Goal: Task Accomplishment & Management: Complete application form

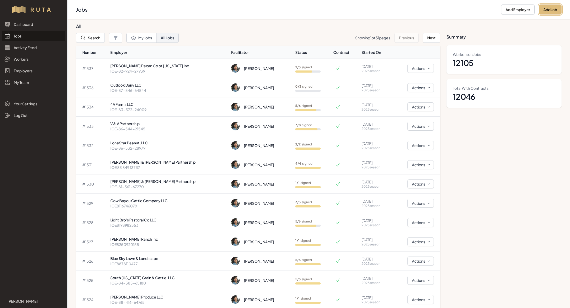
click at [547, 9] on button "Add Job" at bounding box center [550, 9] width 23 height 10
select select "2023"
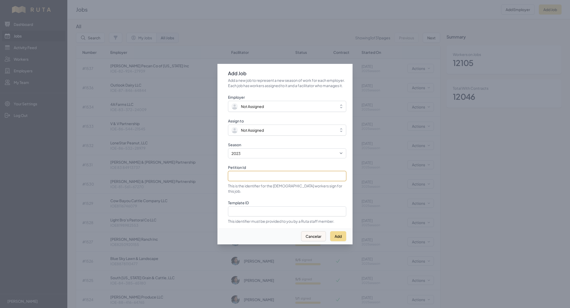
click at [277, 177] on input "Petition Id" at bounding box center [287, 176] width 118 height 10
paste input "IOE-84-590-05362"
type input "IOE-84-590-05362"
click at [255, 158] on select "2021 2022 2023 2024 2025" at bounding box center [287, 153] width 118 height 10
click at [228, 151] on select "2021 2022 2023 2024 2025" at bounding box center [287, 153] width 118 height 10
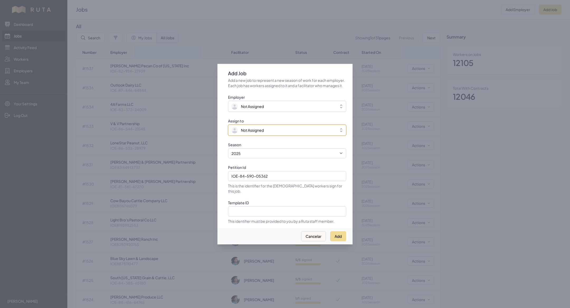
click at [244, 130] on span "Not Assigned" at bounding box center [252, 129] width 23 height 5
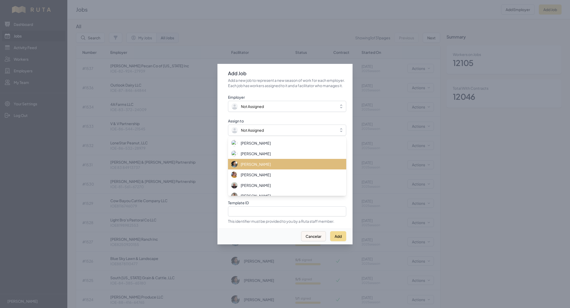
click at [247, 169] on li "[PERSON_NAME]" at bounding box center [287, 164] width 118 height 11
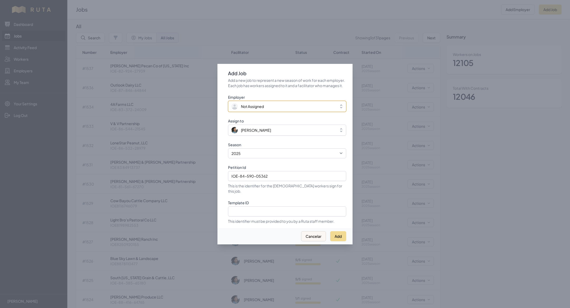
click at [252, 109] on span "Not Assigned" at bounding box center [252, 106] width 23 height 5
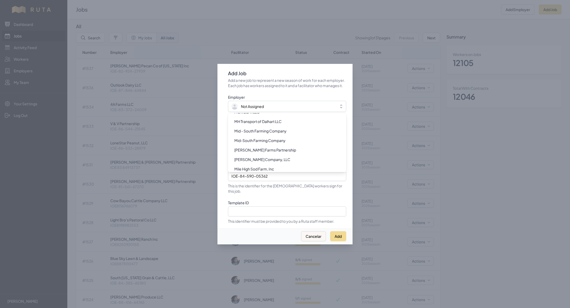
scroll to position [4008, 0]
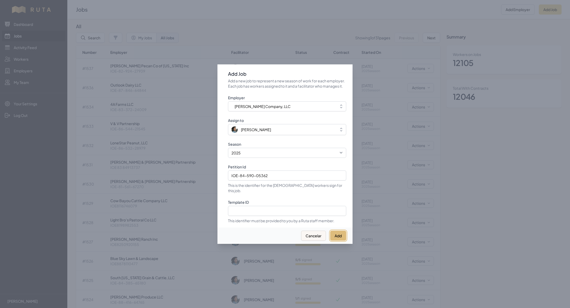
click at [340, 231] on button "Add" at bounding box center [338, 236] width 16 height 10
select select "2023"
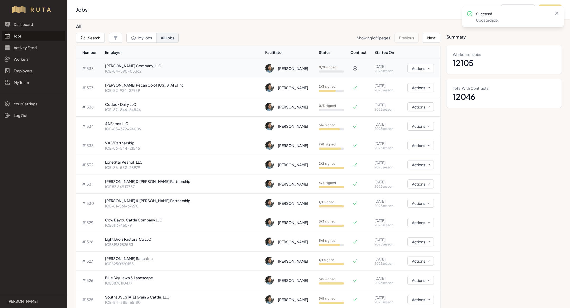
click at [143, 64] on p "[PERSON_NAME] Company, LLC" at bounding box center [183, 65] width 156 height 5
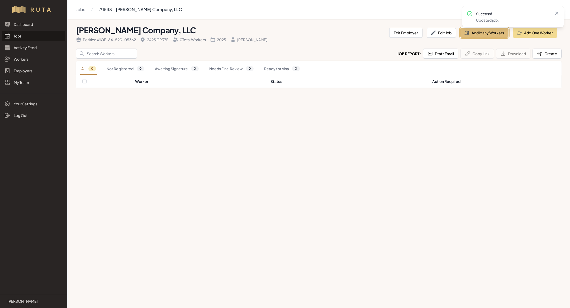
click at [498, 31] on button "Add Many Workers" at bounding box center [484, 33] width 48 height 10
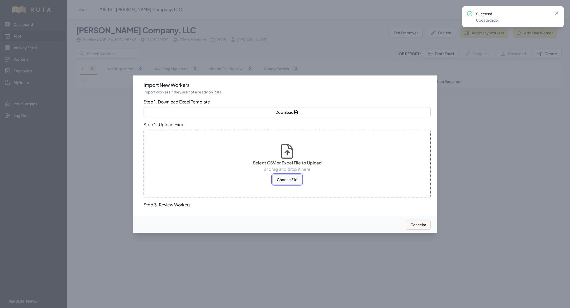
click at [285, 181] on button "Choose File" at bounding box center [287, 179] width 30 height 10
select select "US"
select select "MX"
select select "US"
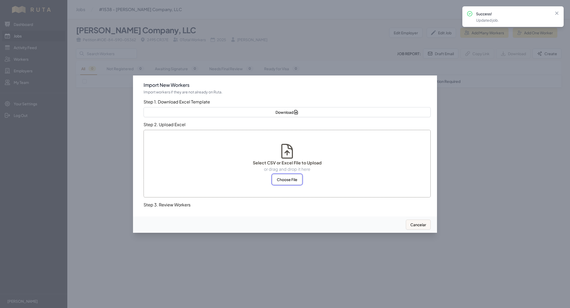
select select "US"
select select "MX"
select select "US"
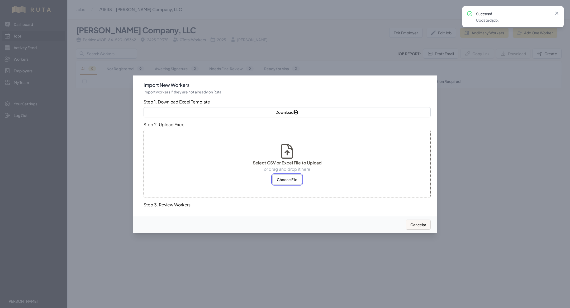
select select "MX"
select select "US"
select select "MX"
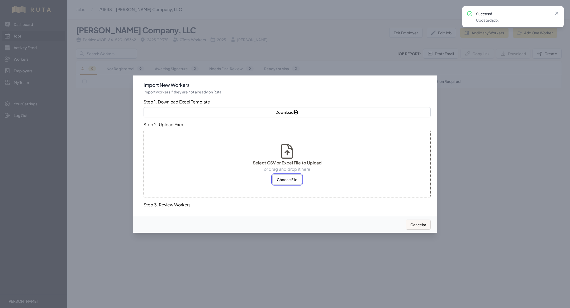
select select "MX"
select select "US"
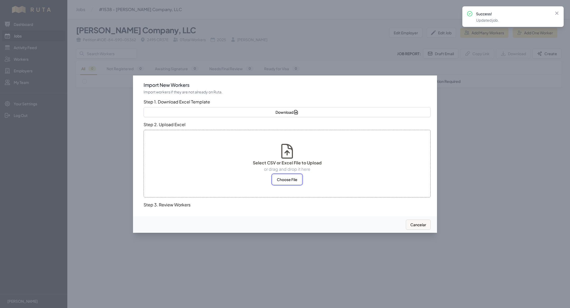
select select "MX"
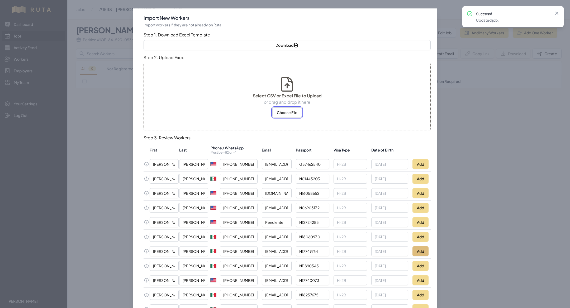
scroll to position [167, 0]
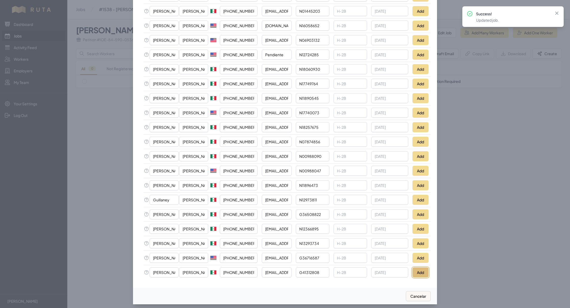
click at [419, 269] on button "Add" at bounding box center [420, 272] width 16 height 10
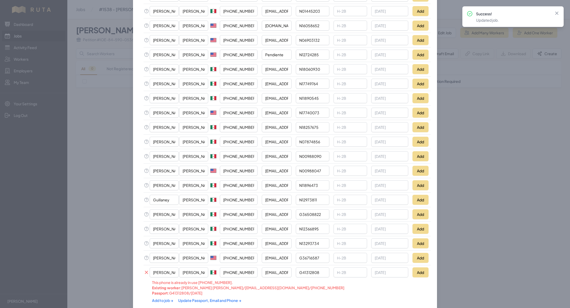
click at [214, 295] on div "Add to job → Update Passport, Email and Phone →" at bounding box center [258, 299] width 213 height 9
click at [214, 298] on link "Update Passport, Email and Phone →" at bounding box center [209, 300] width 63 height 5
click at [169, 298] on link "Add to job →" at bounding box center [163, 300] width 22 height 5
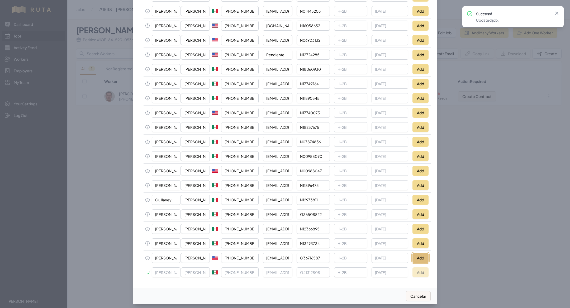
click at [421, 254] on button "Add" at bounding box center [420, 258] width 16 height 10
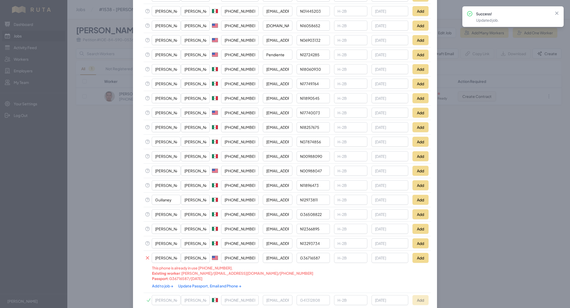
click at [212, 283] on link "Update Passport, Email and Phone →" at bounding box center [209, 285] width 63 height 5
click at [167, 283] on link "Add to job →" at bounding box center [163, 285] width 22 height 5
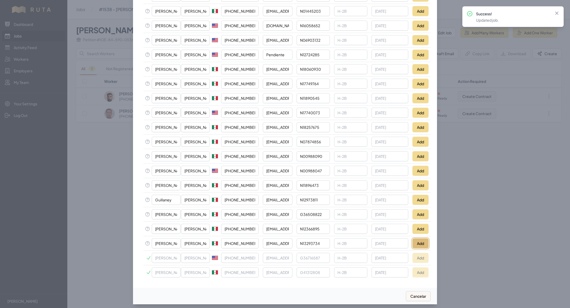
click at [421, 239] on button "Add" at bounding box center [420, 243] width 16 height 10
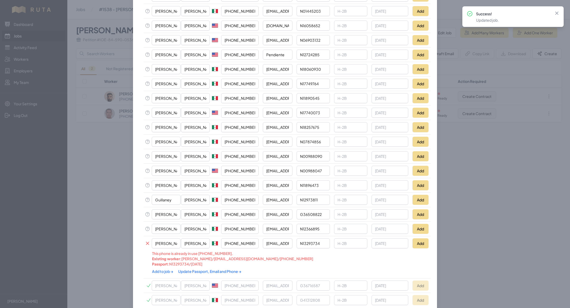
click at [199, 266] on div "Add to job → Update Passport, Email and Phone →" at bounding box center [258, 270] width 213 height 9
click at [196, 269] on link "Update Passport, Email and Phone →" at bounding box center [209, 271] width 63 height 5
click at [162, 269] on link "Add to job →" at bounding box center [163, 271] width 22 height 5
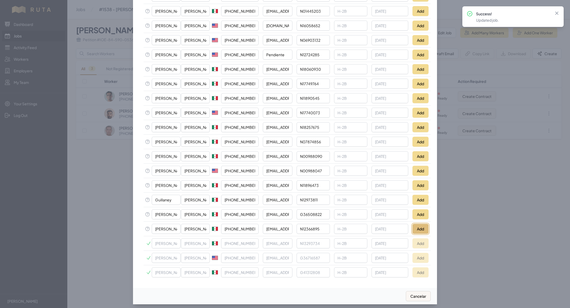
click at [417, 224] on button "Add" at bounding box center [420, 229] width 16 height 10
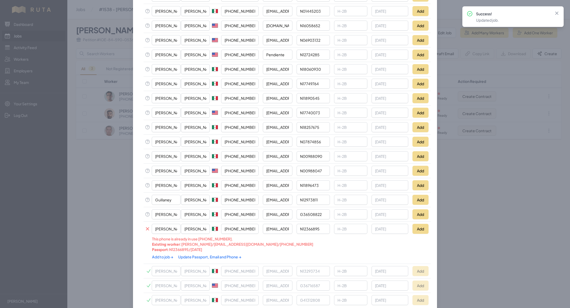
click at [202, 254] on link "Update Passport, Email and Phone →" at bounding box center [209, 256] width 63 height 5
click at [163, 254] on link "Add to job →" at bounding box center [163, 256] width 22 height 5
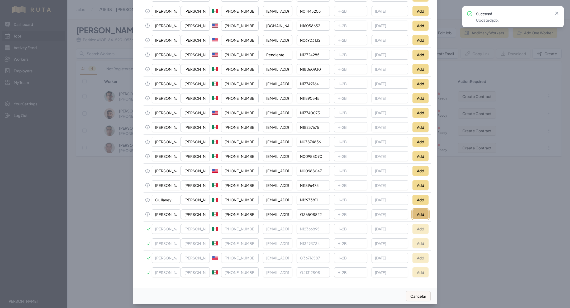
click at [416, 209] on button "Add" at bounding box center [420, 214] width 16 height 10
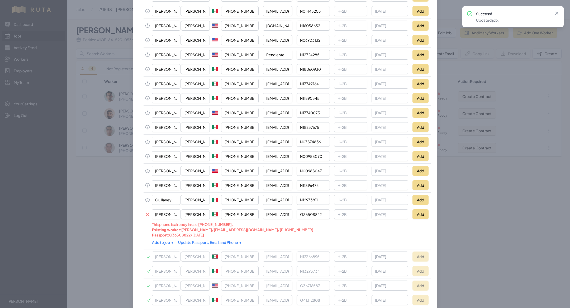
click at [201, 240] on link "Update Passport, Email and Phone →" at bounding box center [209, 242] width 63 height 5
click at [162, 240] on link "Add to job →" at bounding box center [163, 242] width 22 height 5
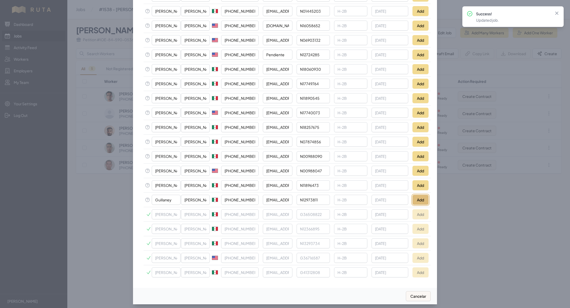
click at [417, 200] on button "Add" at bounding box center [420, 200] width 16 height 10
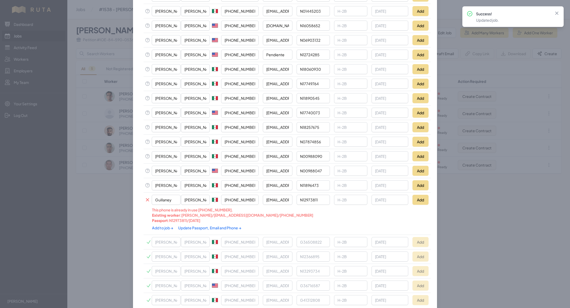
click at [206, 225] on link "Update Passport, Email and Phone →" at bounding box center [209, 227] width 63 height 5
click at [155, 225] on link "Add to job →" at bounding box center [163, 227] width 22 height 5
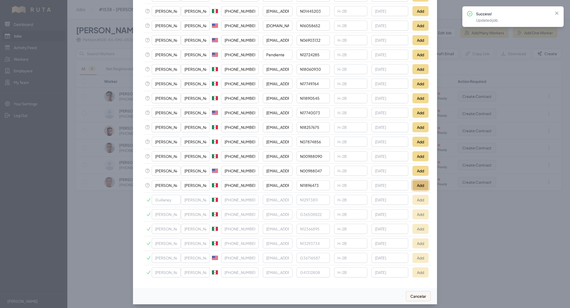
click at [420, 181] on button "Add" at bounding box center [420, 185] width 16 height 10
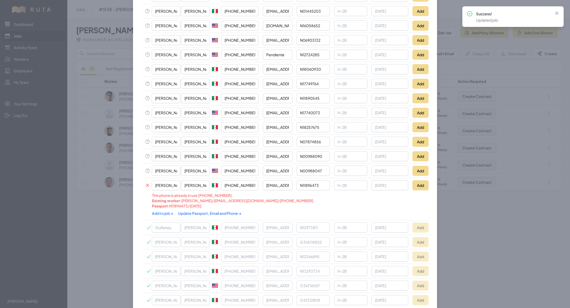
click at [203, 211] on link "Update Passport, Email and Phone →" at bounding box center [209, 213] width 63 height 5
click at [159, 211] on link "Add to job →" at bounding box center [163, 213] width 22 height 5
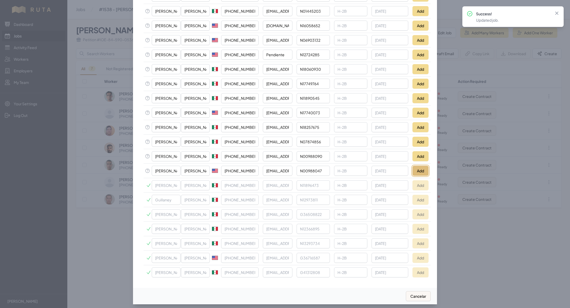
click at [417, 169] on button "Add" at bounding box center [420, 171] width 16 height 10
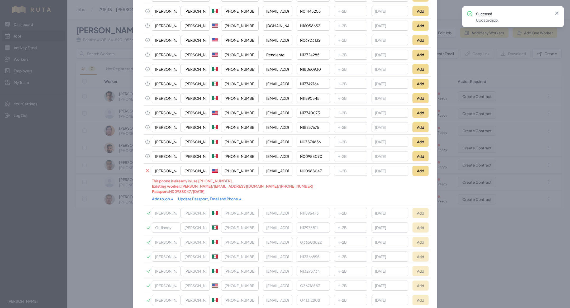
click at [193, 194] on div "Add to job → Update Passport, Email and Phone →" at bounding box center [258, 198] width 213 height 9
click at [193, 196] on link "Update Passport, Email and Phone →" at bounding box center [209, 198] width 63 height 5
click at [162, 198] on div "Add to job → Update Passport, Email and Phone →" at bounding box center [258, 199] width 213 height 10
click at [164, 196] on link "Add to job →" at bounding box center [163, 198] width 22 height 5
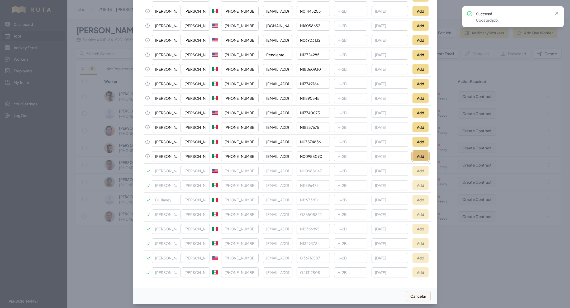
click at [421, 151] on button "Add" at bounding box center [420, 156] width 16 height 10
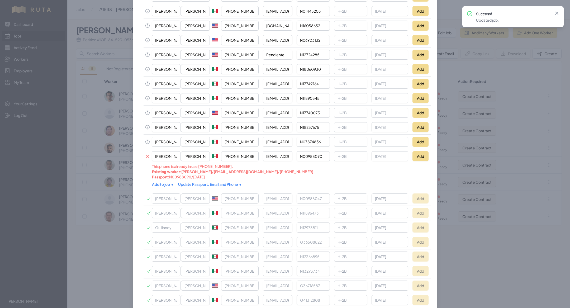
click at [198, 182] on link "Update Passport, Email and Phone →" at bounding box center [209, 184] width 63 height 5
click at [157, 182] on link "Add to job →" at bounding box center [163, 184] width 22 height 5
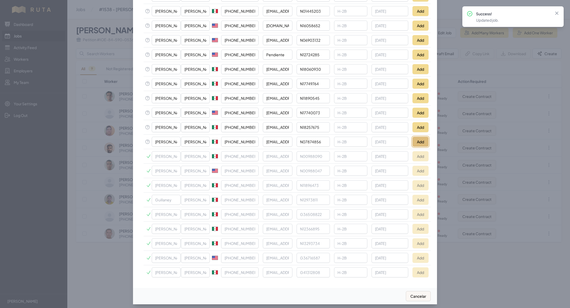
click at [419, 143] on button "Add" at bounding box center [420, 142] width 16 height 10
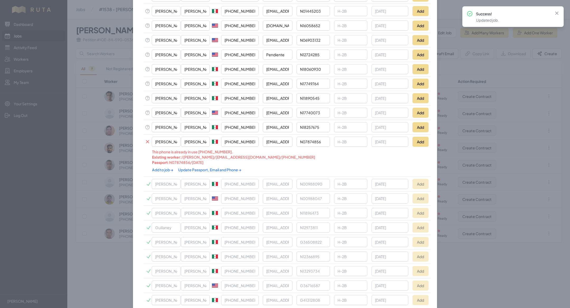
click at [211, 167] on link "Update Passport, Email and Phone →" at bounding box center [209, 169] width 63 height 5
click at [166, 169] on div "Add to job → Update Passport, Email and Phone →" at bounding box center [258, 170] width 213 height 10
click at [166, 167] on link "Add to job →" at bounding box center [163, 169] width 22 height 5
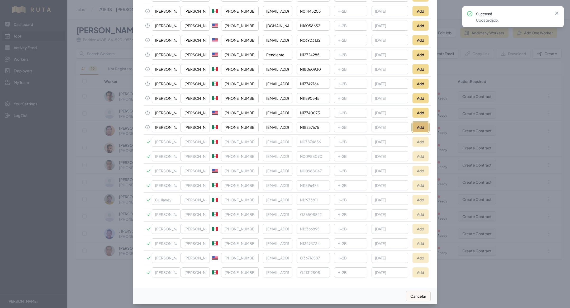
click at [421, 122] on button "Add" at bounding box center [420, 127] width 16 height 10
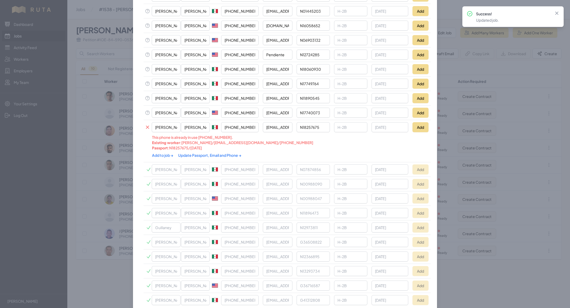
click at [205, 153] on link "Update Passport, Email and Phone →" at bounding box center [209, 155] width 63 height 5
click at [161, 153] on link "Add to job →" at bounding box center [163, 155] width 22 height 5
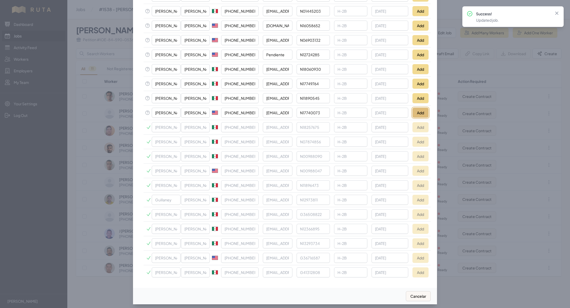
click at [419, 111] on button "Add" at bounding box center [420, 113] width 16 height 10
click at [421, 99] on button "Add" at bounding box center [420, 98] width 16 height 10
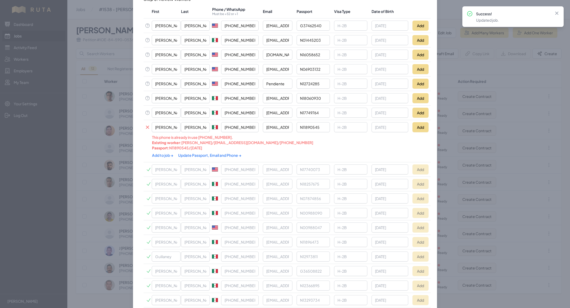
scroll to position [116, 0]
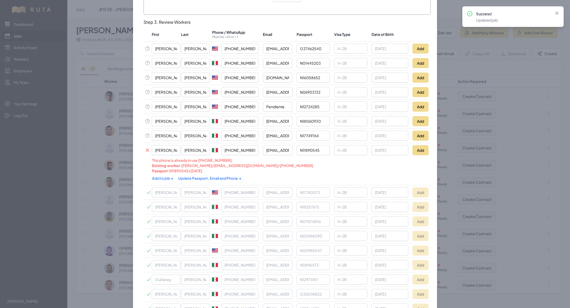
click at [210, 177] on link "Update Passport, Email and Phone →" at bounding box center [209, 178] width 63 height 5
click at [161, 177] on link "Add to job →" at bounding box center [163, 178] width 22 height 5
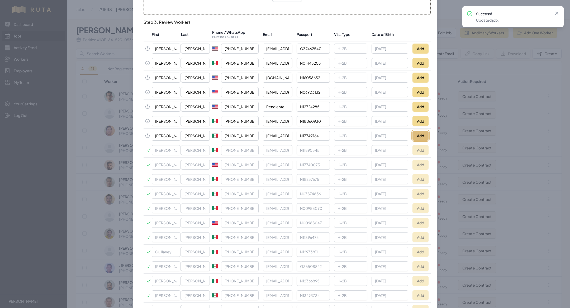
click at [419, 133] on button "Add" at bounding box center [420, 136] width 16 height 10
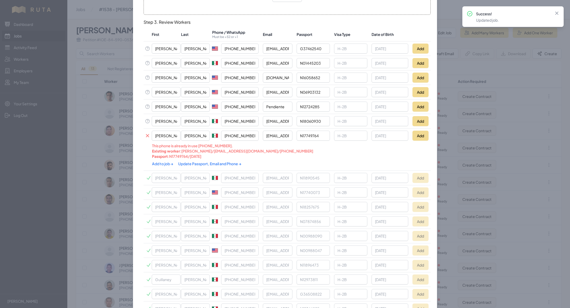
click at [221, 161] on link "Update Passport, Email and Phone →" at bounding box center [209, 163] width 63 height 5
click at [164, 162] on link "Add to job →" at bounding box center [163, 163] width 22 height 5
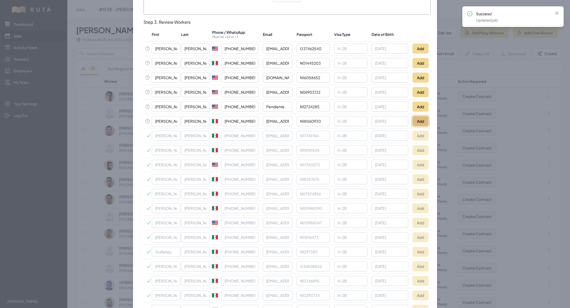
click at [420, 119] on button "Add" at bounding box center [420, 121] width 16 height 10
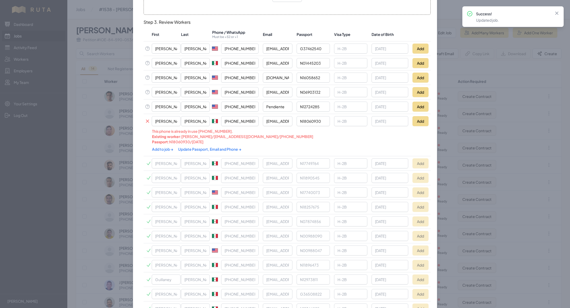
click at [188, 148] on link "Update Passport, Email and Phone →" at bounding box center [209, 149] width 63 height 5
click at [158, 147] on link "Add to job →" at bounding box center [163, 149] width 22 height 5
click at [415, 107] on button "Add" at bounding box center [420, 107] width 16 height 10
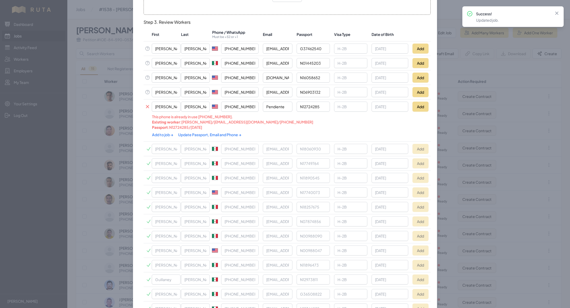
click at [196, 134] on link "Update Passport, Email and Phone →" at bounding box center [209, 134] width 63 height 5
click at [161, 133] on link "Add to job →" at bounding box center [163, 134] width 22 height 5
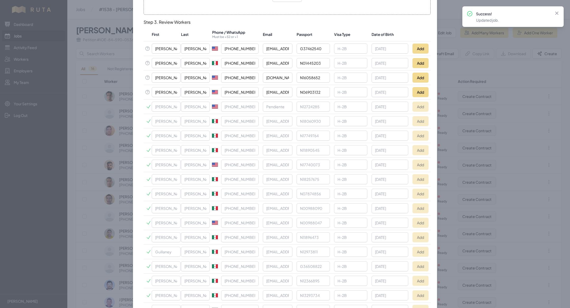
click at [422, 96] on td "Add" at bounding box center [420, 92] width 20 height 15
click at [422, 94] on button "Add" at bounding box center [420, 92] width 16 height 10
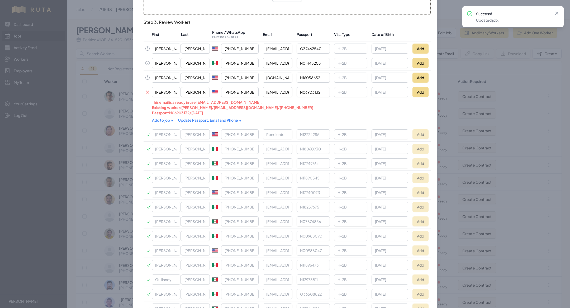
click at [189, 118] on link "Update Passport, Email and Phone →" at bounding box center [209, 120] width 63 height 5
click at [157, 120] on link "Add to job →" at bounding box center [163, 120] width 22 height 5
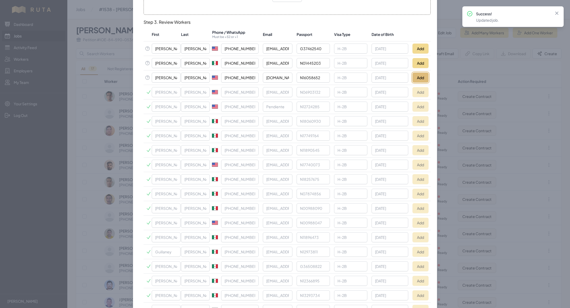
click at [428, 78] on button "Add" at bounding box center [420, 78] width 16 height 10
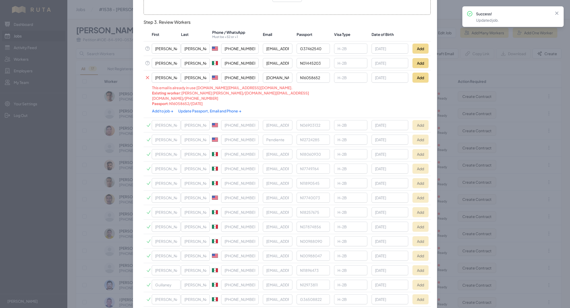
click at [201, 108] on link "Update Passport, Email and Phone →" at bounding box center [209, 110] width 63 height 5
click at [166, 108] on link "Add to job →" at bounding box center [163, 110] width 22 height 5
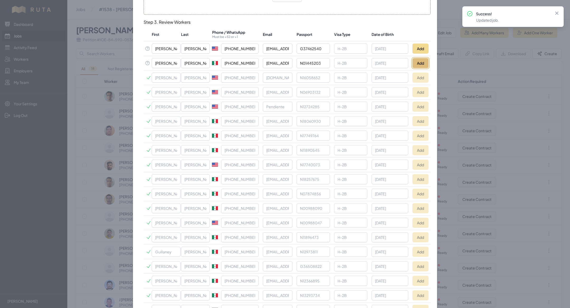
click at [423, 64] on button "Add" at bounding box center [420, 63] width 16 height 10
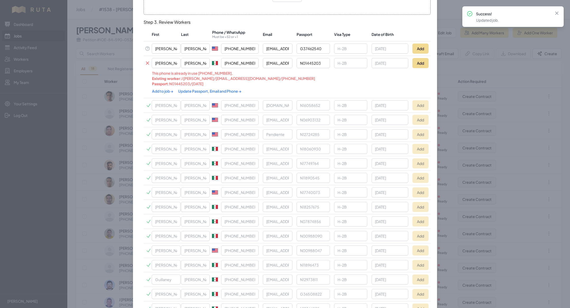
click at [203, 89] on link "Update Passport, Email and Phone →" at bounding box center [209, 91] width 63 height 5
click at [163, 90] on link "Add to job →" at bounding box center [163, 91] width 22 height 5
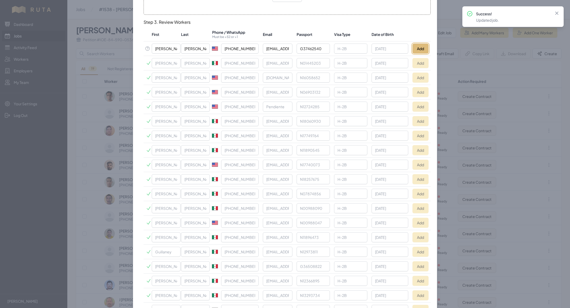
click at [417, 49] on button "Add" at bounding box center [420, 49] width 16 height 10
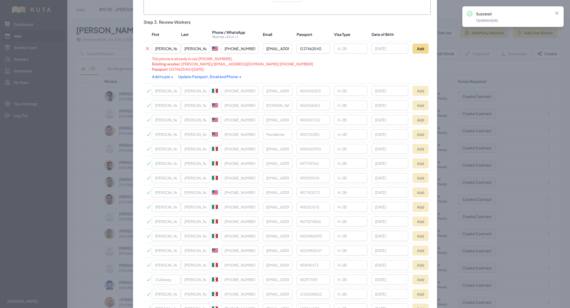
click at [187, 74] on link "Update Passport, Email and Phone →" at bounding box center [209, 76] width 63 height 5
click at [159, 74] on link "Add to job →" at bounding box center [163, 76] width 22 height 5
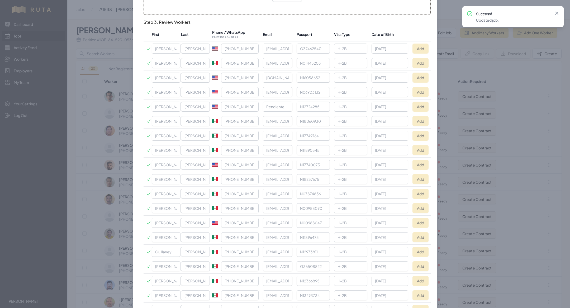
click at [95, 41] on div at bounding box center [285, 154] width 570 height 308
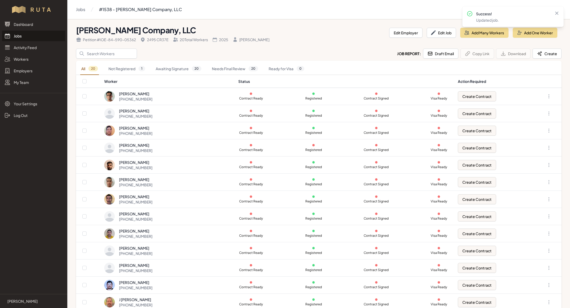
scroll to position [0, 0]
click at [26, 37] on link "Jobs" at bounding box center [33, 36] width 63 height 11
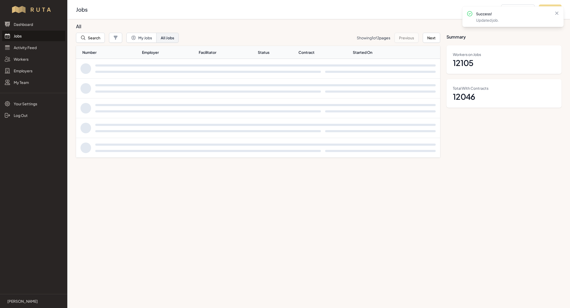
click at [26, 37] on link "Jobs" at bounding box center [33, 36] width 63 height 11
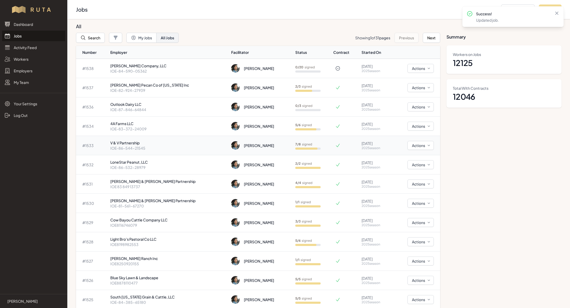
click at [152, 146] on p "IOE-86-544-21545" at bounding box center [168, 147] width 117 height 5
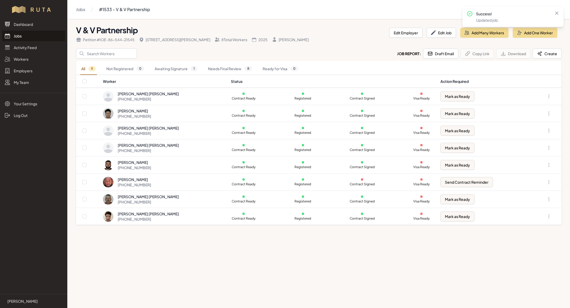
click at [25, 42] on div "Dashboard Jobs Activity Feed Workers Employers My Team" at bounding box center [33, 53] width 67 height 69
click at [26, 35] on link "Jobs" at bounding box center [33, 36] width 63 height 11
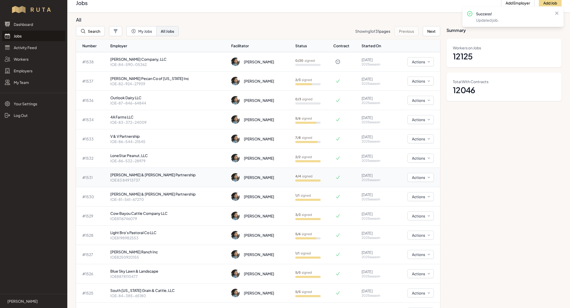
scroll to position [8, 0]
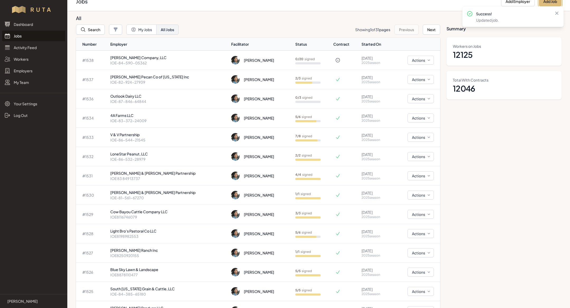
click at [550, 2] on button "Add Job" at bounding box center [550, 1] width 23 height 10
select select "2023"
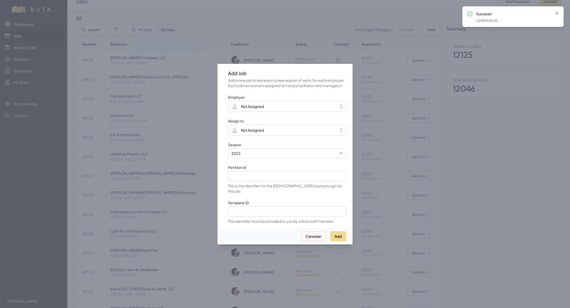
click at [483, 6] on div "Success! Updated job. Close" at bounding box center [512, 16] width 101 height 21
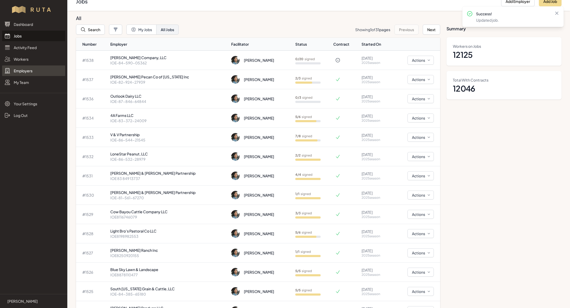
click at [23, 74] on link "Employers" at bounding box center [33, 70] width 63 height 11
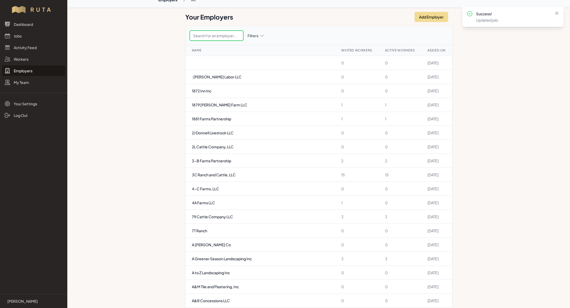
click at [224, 37] on input "text" at bounding box center [217, 36] width 54 height 10
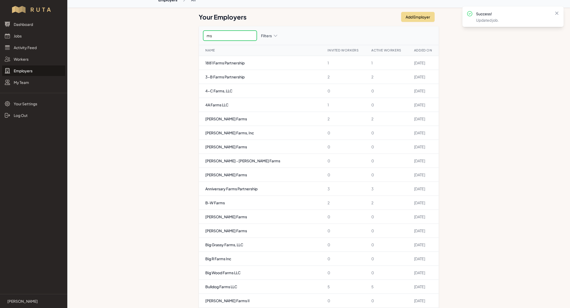
type input "msh"
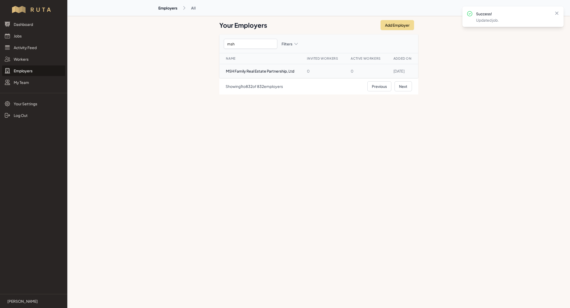
click at [260, 70] on td "MSH Family Real Estate Partnership, Ltd" at bounding box center [259, 71] width 81 height 14
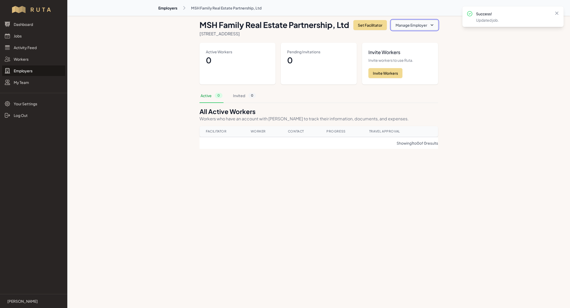
click at [406, 26] on button "Manage Employer" at bounding box center [414, 25] width 47 height 10
click at [401, 38] on link "Edit Employer" at bounding box center [408, 37] width 59 height 9
select select "[GEOGRAPHIC_DATA]"
click at [26, 36] on link "Jobs" at bounding box center [33, 36] width 63 height 11
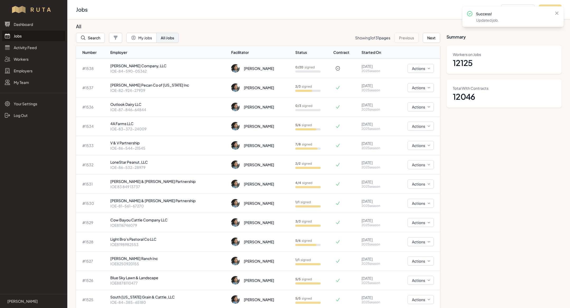
click at [545, 96] on dd "12046" at bounding box center [504, 96] width 102 height 9
click at [557, 16] on icon at bounding box center [556, 13] width 5 height 5
click at [554, 10] on button "Add Job" at bounding box center [550, 9] width 23 height 10
select select "2023"
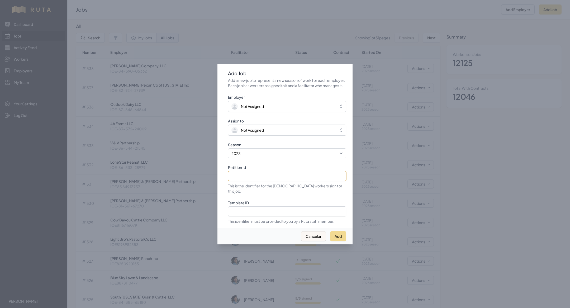
click at [278, 175] on input "Petition Id" at bounding box center [287, 176] width 118 height 10
paste input "IOE8852609926"
type input "IOE8852609926"
click at [242, 107] on span "Not Assigned" at bounding box center [252, 106] width 23 height 5
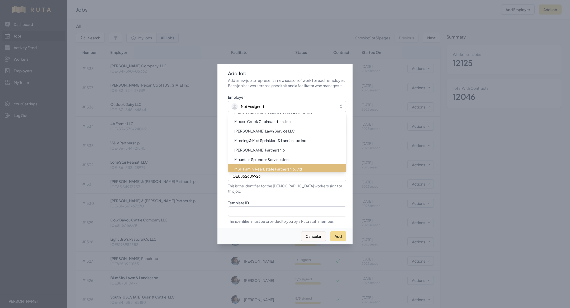
scroll to position [4141, 0]
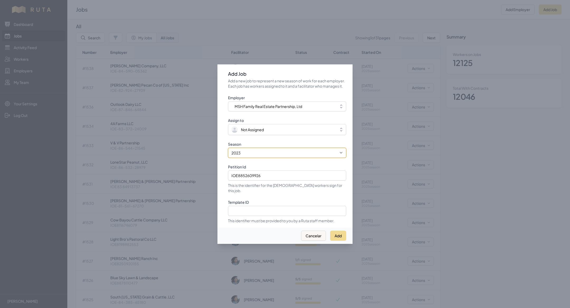
click at [243, 151] on select "2021 2022 2023 2024 2025" at bounding box center [287, 153] width 118 height 10
click at [228, 150] on select "2021 2022 2023 2024 2025" at bounding box center [287, 153] width 118 height 10
click at [246, 132] on span "Not Assigned" at bounding box center [252, 129] width 23 height 5
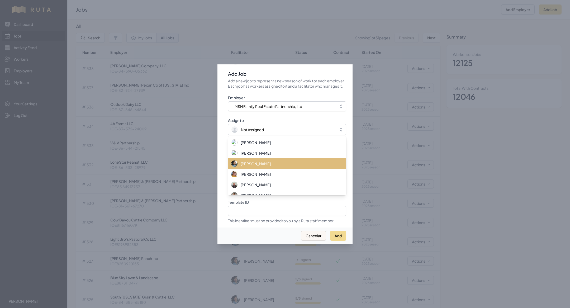
click at [247, 167] on div "[PERSON_NAME]" at bounding box center [283, 163] width 105 height 6
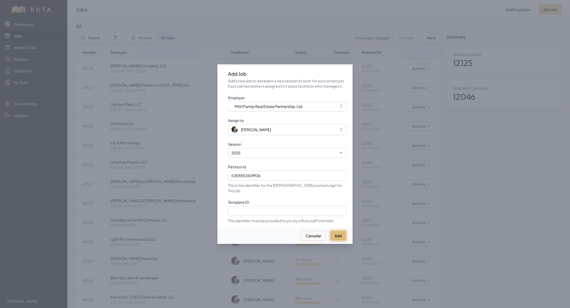
click at [343, 233] on button "Add" at bounding box center [338, 236] width 16 height 10
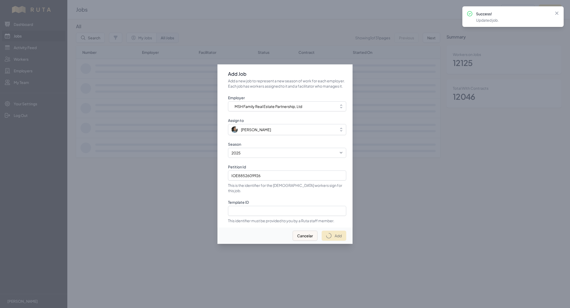
select select "2023"
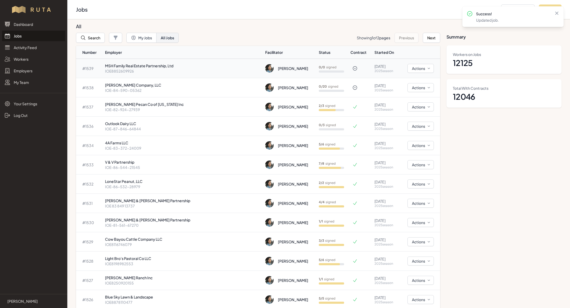
click at [172, 64] on p "MSH Family Real Estate Partnership, Ltd" at bounding box center [183, 65] width 156 height 5
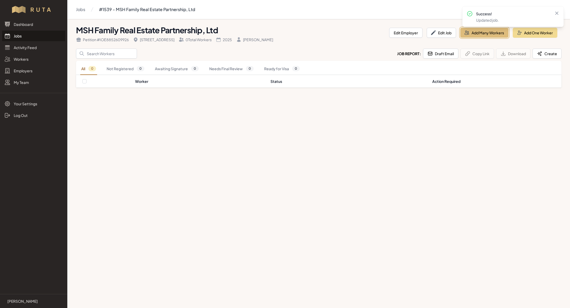
click at [499, 35] on button "Add Many Workers" at bounding box center [484, 33] width 48 height 10
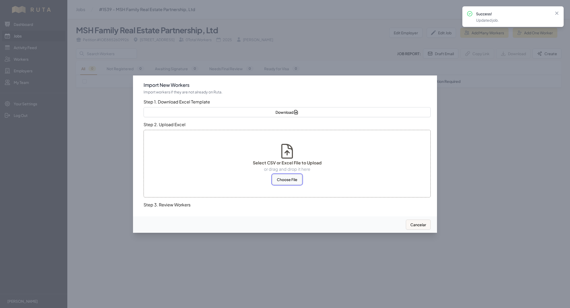
click at [279, 179] on button "Choose File" at bounding box center [287, 179] width 30 height 10
select select "US"
select select "MX"
select select "US"
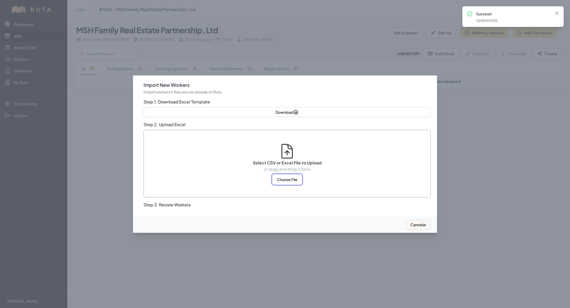
select select "US"
select select "MX"
select select "US"
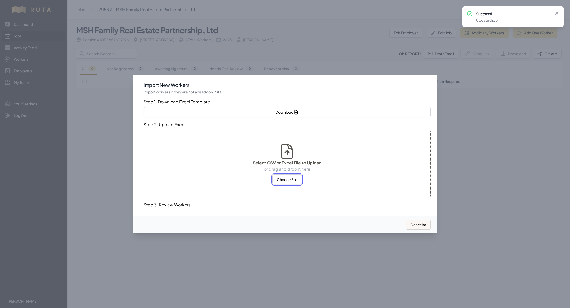
select select "MX"
select select "US"
select select "MX"
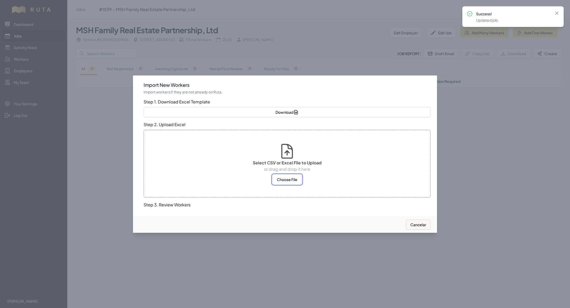
select select "MX"
select select "US"
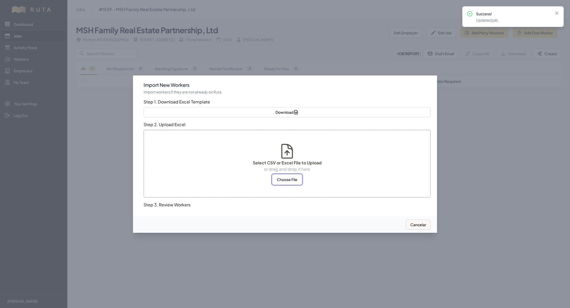
select select "MX"
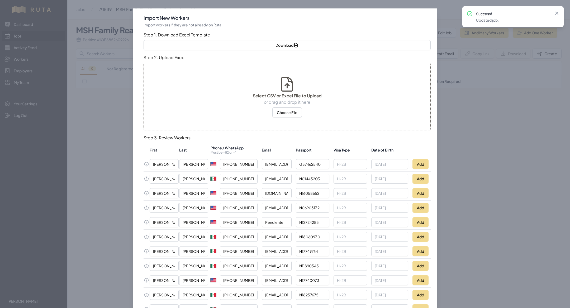
click at [113, 97] on div at bounding box center [285, 154] width 570 height 308
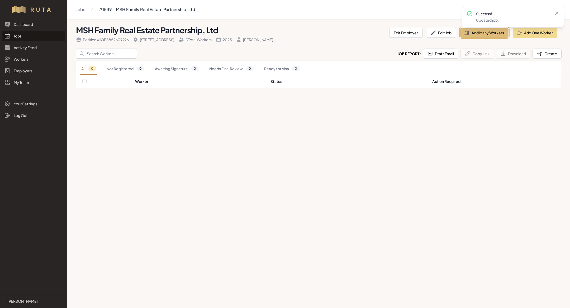
click at [477, 31] on button "Add Many Workers" at bounding box center [484, 33] width 48 height 10
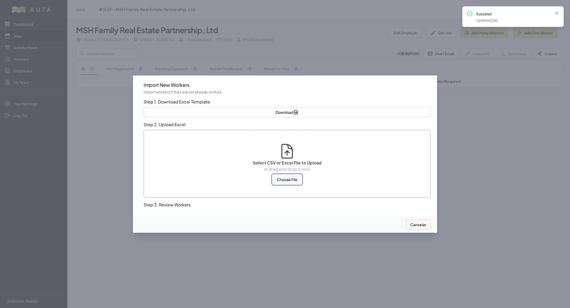
click at [290, 180] on button "Choose File" at bounding box center [287, 179] width 30 height 10
select select "US"
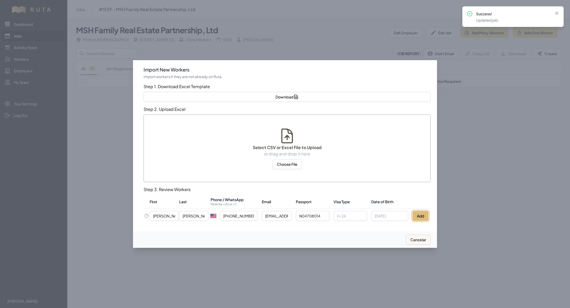
click at [421, 216] on button "Add" at bounding box center [420, 216] width 16 height 10
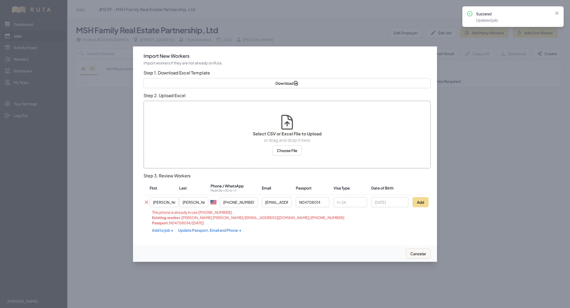
click at [199, 233] on div "Add to job → Update Passport, Email and Phone →" at bounding box center [258, 229] width 213 height 9
click at [199, 228] on link "Update Passport, Email and Phone →" at bounding box center [209, 230] width 63 height 5
click at [164, 232] on div "Add to job → Update Passport, Email and Phone →" at bounding box center [258, 230] width 213 height 10
click at [164, 226] on div "Add to job → Update Passport, Email and Phone →" at bounding box center [258, 230] width 213 height 10
click at [164, 231] on link "Add to job →" at bounding box center [163, 229] width 22 height 5
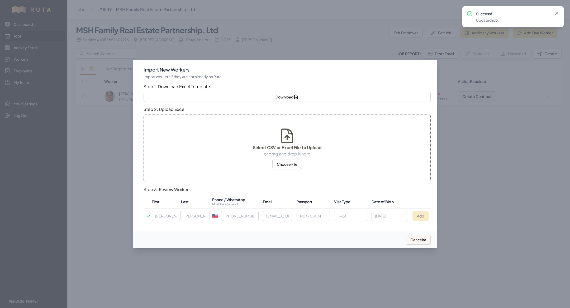
click at [119, 200] on div at bounding box center [285, 154] width 570 height 308
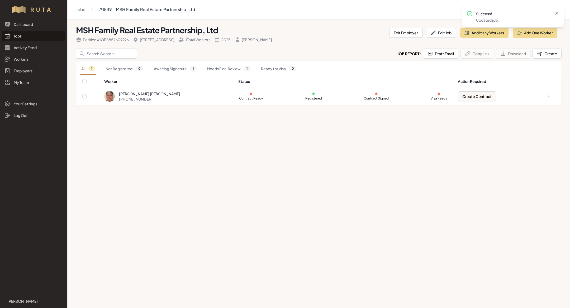
click at [157, 29] on h1 "MSH Family Real Estate Partnership, Ltd" at bounding box center [230, 29] width 309 height 9
copy h1 "MSH Family Real Estate Partnership, Ltd"
